Goal: Navigation & Orientation: Find specific page/section

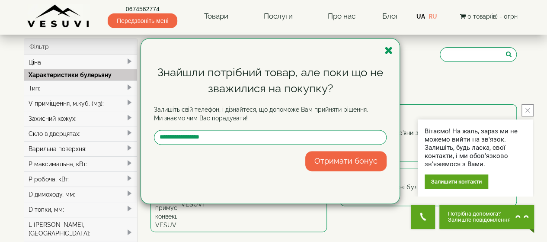
scroll to position [130, 0]
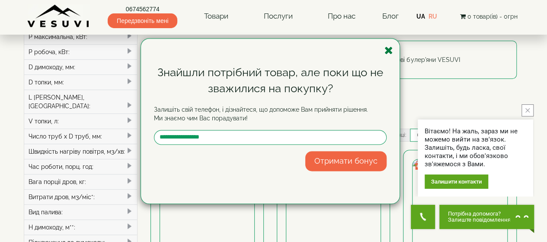
click at [387, 52] on icon "button" at bounding box center [388, 50] width 9 height 11
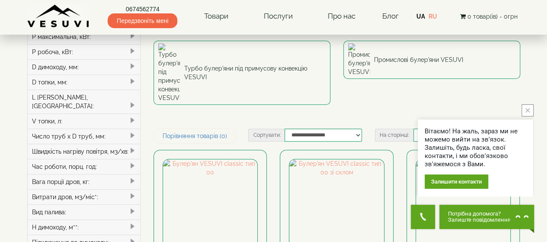
click at [529, 112] on icon "close button" at bounding box center [527, 110] width 4 height 4
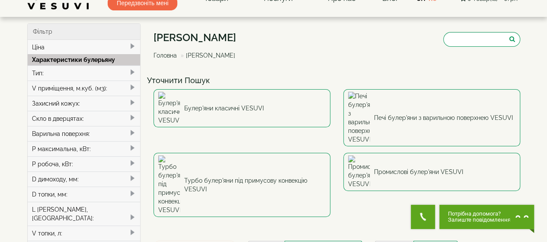
scroll to position [0, 0]
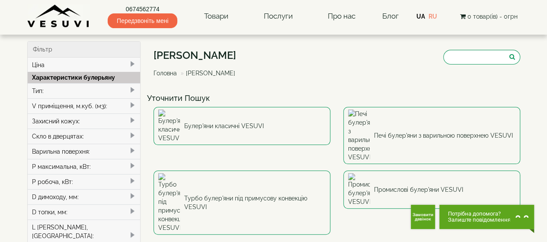
click at [134, 134] on span at bounding box center [132, 135] width 7 height 7
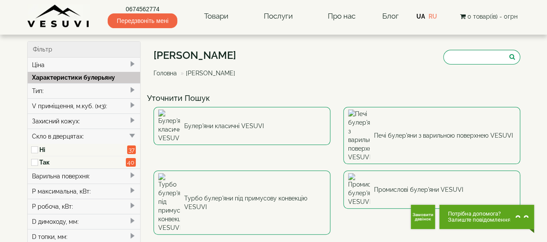
click at [134, 134] on span at bounding box center [132, 135] width 7 height 7
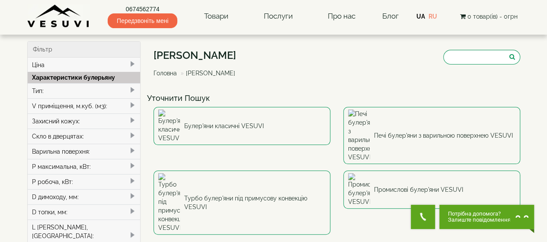
click at [131, 134] on span at bounding box center [132, 135] width 7 height 7
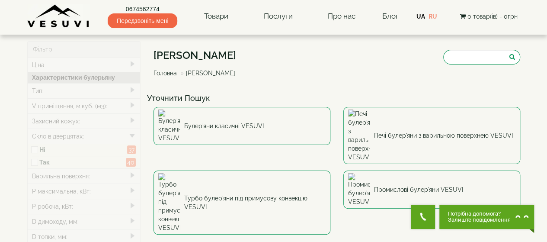
type input "*****"
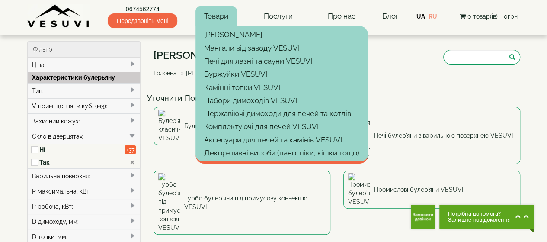
click at [208, 17] on link "Товари" at bounding box center [216, 16] width 42 height 20
click at [67, 20] on img at bounding box center [58, 16] width 63 height 24
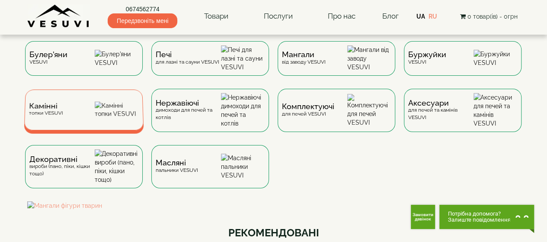
click at [86, 121] on div "Камінні топки VESUVI" at bounding box center [84, 109] width 120 height 41
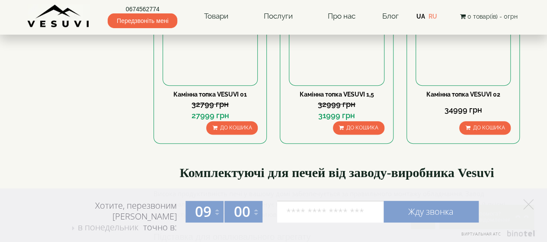
scroll to position [259, 0]
